Goal: Check status: Check status

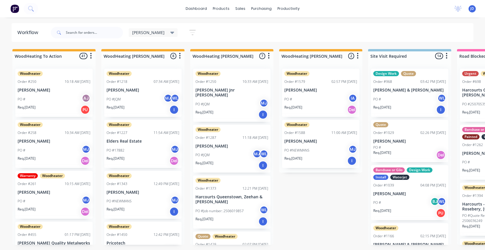
click at [205, 153] on div "PO #JQM MJ WL" at bounding box center [232, 155] width 73 height 11
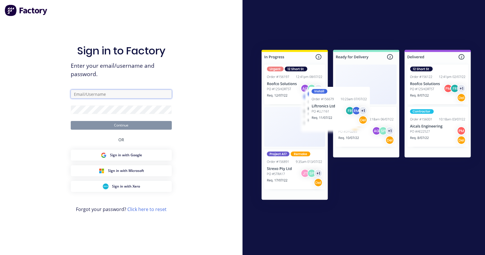
type input "[EMAIL_ADDRESS][DOMAIN_NAME]"
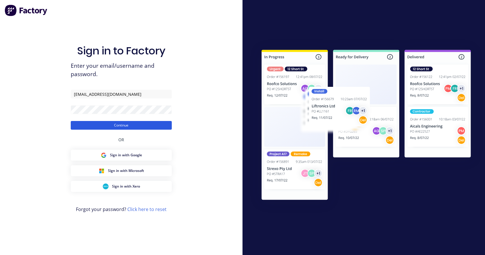
click at [141, 126] on button "Continue" at bounding box center [121, 125] width 101 height 9
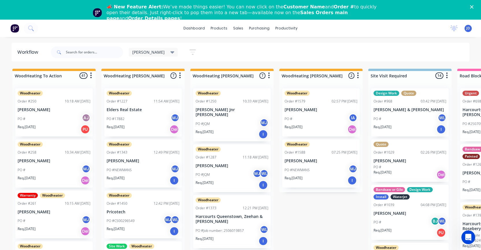
click at [225, 169] on div "PO #JQM MJ WL" at bounding box center [232, 174] width 73 height 11
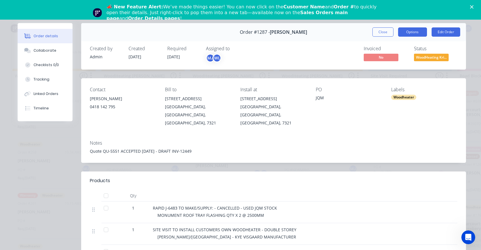
click at [414, 29] on button "Options" at bounding box center [412, 31] width 29 height 9
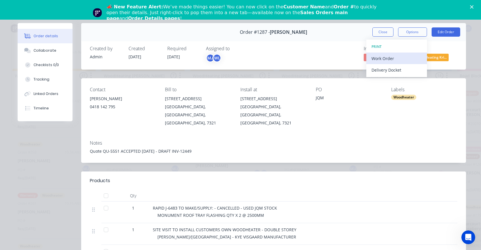
click at [379, 61] on div "Work Order" at bounding box center [397, 58] width 50 height 8
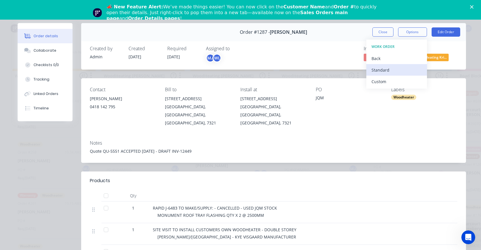
click at [379, 71] on div "Standard" at bounding box center [397, 70] width 50 height 8
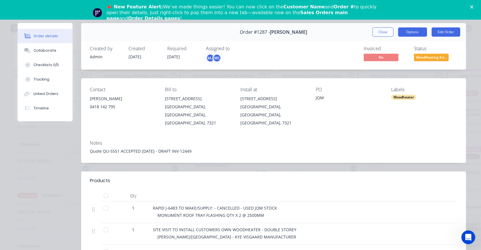
click at [407, 34] on button "Options" at bounding box center [412, 31] width 29 height 9
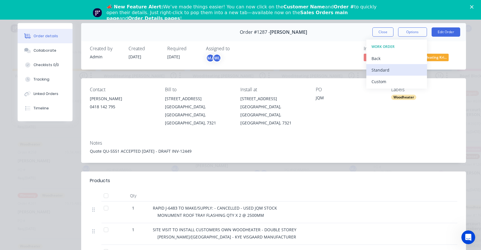
click at [380, 68] on div "Standard" at bounding box center [397, 70] width 50 height 8
click at [368, 60] on button "Back" at bounding box center [396, 59] width 61 height 12
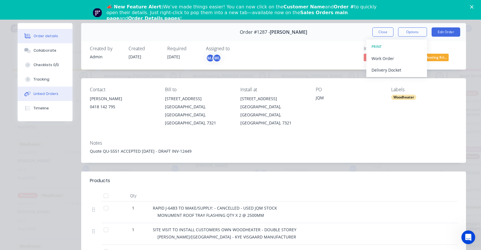
click at [45, 93] on div "Linked Orders" at bounding box center [46, 93] width 25 height 5
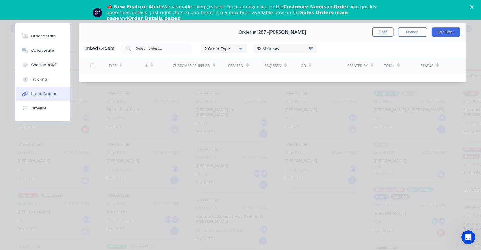
click at [284, 47] on div "38 Statuses" at bounding box center [284, 48] width 63 height 6
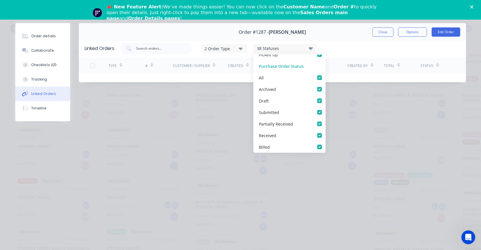
scroll to position [19, 0]
click at [192, 87] on div "Order #1287 - [PERSON_NAME] Close Options Edit Order Linked Orders 2 Order Type…" at bounding box center [240, 57] width 451 height 68
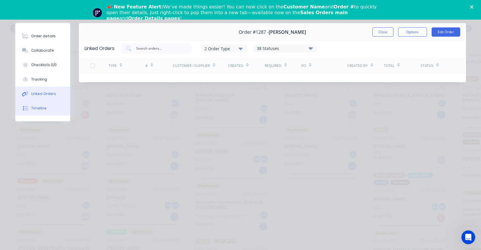
click at [36, 110] on div "Timeline" at bounding box center [38, 108] width 15 height 5
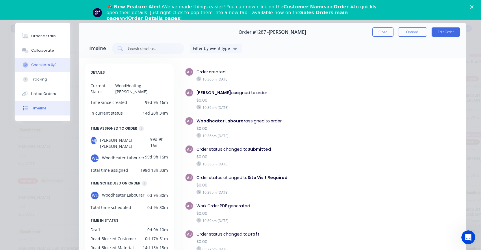
click at [41, 68] on button "Checklists 0/0" at bounding box center [42, 65] width 55 height 14
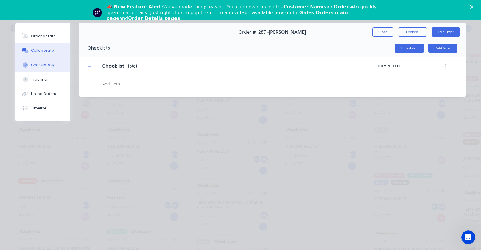
click at [38, 52] on div "Collaborate" at bounding box center [42, 50] width 23 height 5
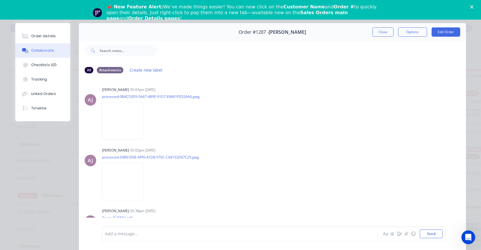
scroll to position [0, 0]
click at [38, 36] on div "Order details" at bounding box center [43, 36] width 25 height 5
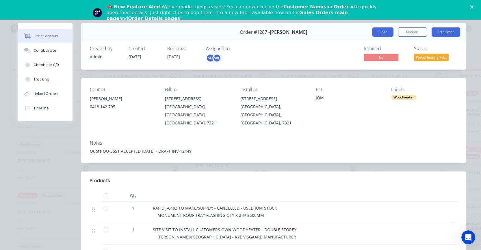
click at [382, 33] on button "Close" at bounding box center [382, 31] width 21 height 9
